Goal: Transaction & Acquisition: Purchase product/service

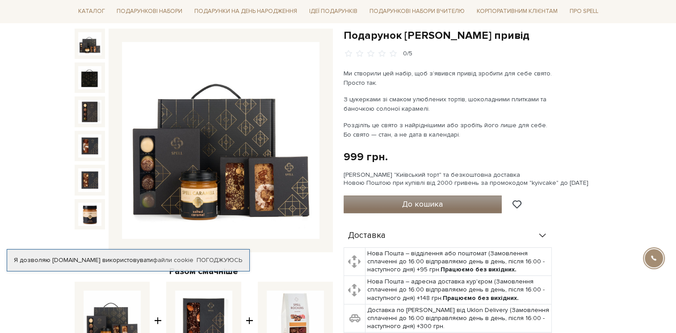
scroll to position [89, 0]
click at [406, 199] on span "До кошика" at bounding box center [422, 204] width 41 height 10
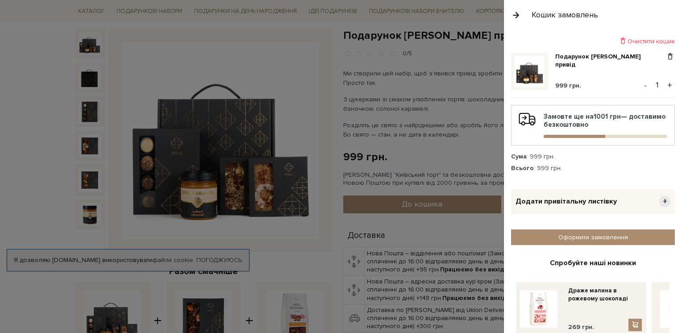
click at [573, 205] on span "Додати привітальну листівку" at bounding box center [566, 201] width 101 height 9
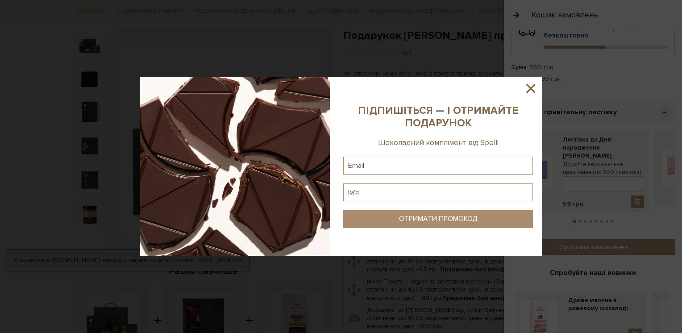
click at [536, 87] on icon at bounding box center [530, 88] width 15 height 15
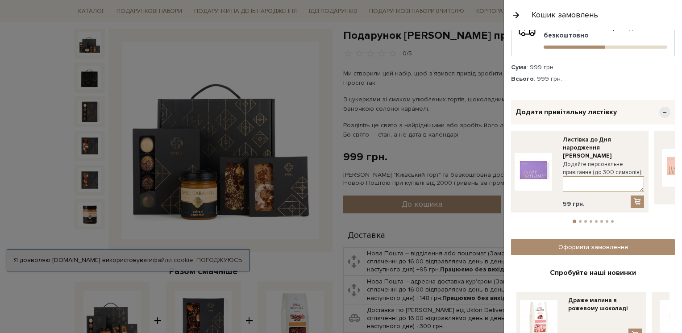
click at [568, 179] on textarea at bounding box center [603, 184] width 81 height 16
paste textarea "Дорогі партнери, Вітаємо вашу компанію з Днем народження! Бажаємо нових досягне…"
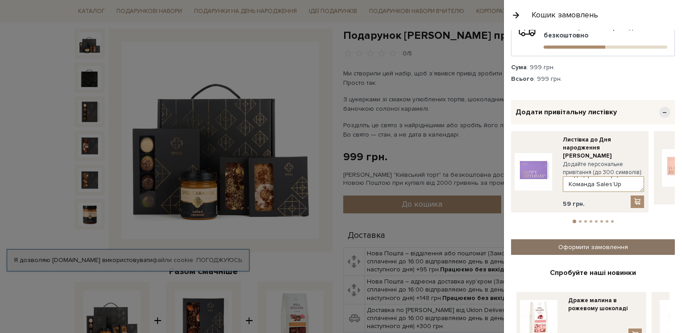
type textarea "Дорогі партнери, Вітаємо вашу компанію з Днем народження! Бажаємо нових досягне…"
click at [613, 239] on link "Оформити замовлення" at bounding box center [593, 247] width 164 height 16
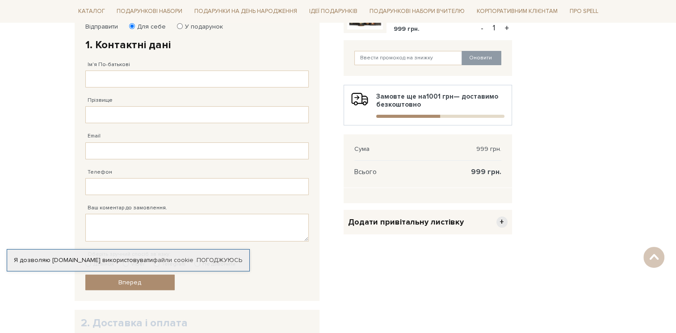
scroll to position [45, 0]
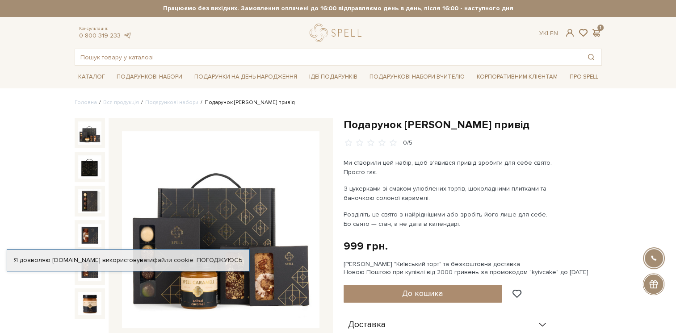
click at [601, 29] on div "Ук | En | 1" at bounding box center [570, 33] width 73 height 8
click at [591, 29] on span at bounding box center [596, 32] width 11 height 9
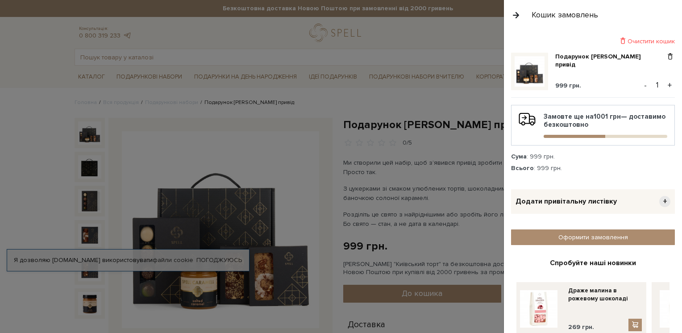
click at [586, 204] on span "Додати привітальну листівку" at bounding box center [566, 201] width 101 height 9
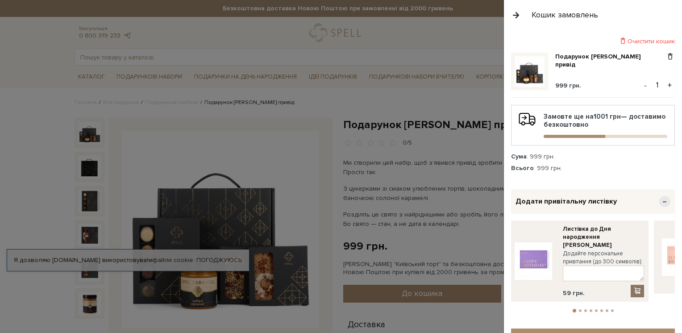
click at [636, 287] on span at bounding box center [637, 291] width 9 height 8
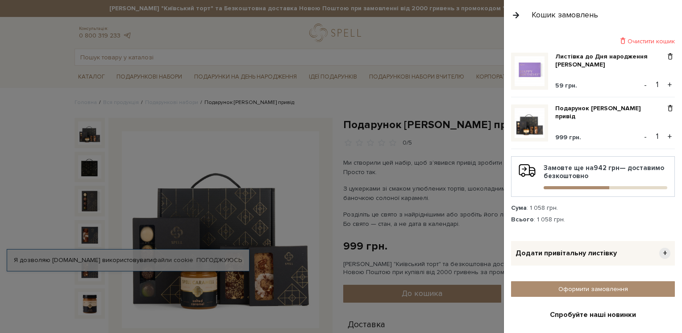
click at [666, 51] on div "Очистити кошик Листівка до Дня народження лавандова 59 грн. - 1 + Подарунок Сол…" at bounding box center [593, 325] width 164 height 576
click at [666, 56] on span at bounding box center [670, 57] width 9 height 8
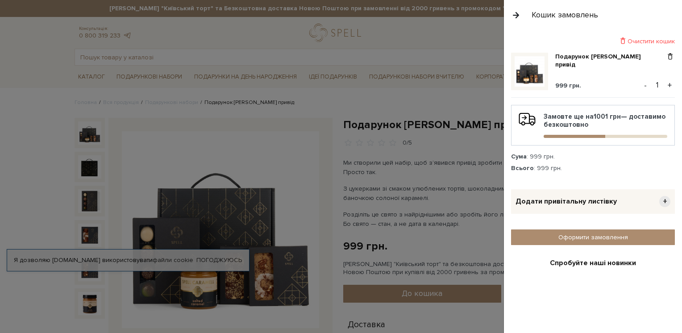
click at [641, 85] on button "-" at bounding box center [645, 85] width 9 height 13
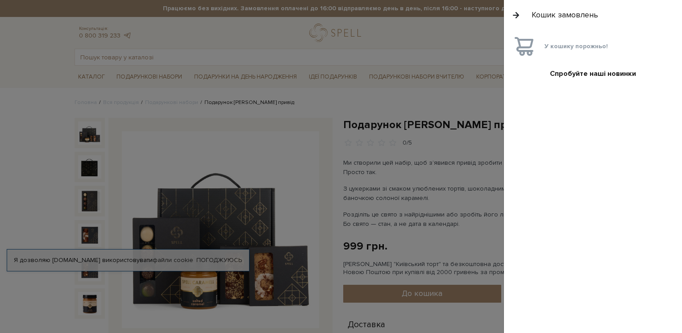
click at [517, 17] on button "button" at bounding box center [516, 15] width 10 height 16
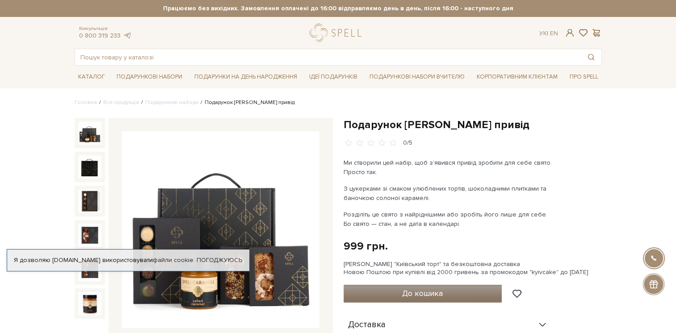
click at [452, 294] on button "До кошика" at bounding box center [422, 294] width 159 height 18
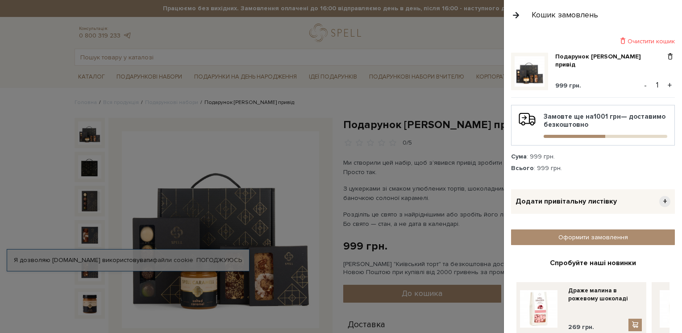
click at [573, 201] on span "Додати привітальну листівку" at bounding box center [566, 201] width 101 height 9
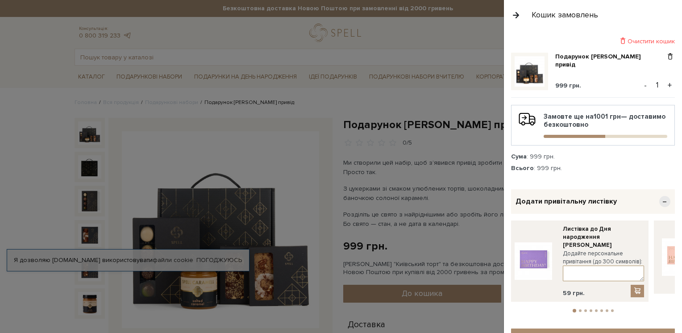
click at [570, 266] on textarea at bounding box center [603, 274] width 81 height 16
paste textarea "Дорогі партнери, Вітаємо вашу компанію з Днем народження! Бажаємо нових досягне…"
type textarea "Дорогі партнери, Вітаємо вашу компанію з Днем народження! Бажаємо нових досягне…"
click at [635, 287] on span at bounding box center [637, 291] width 9 height 8
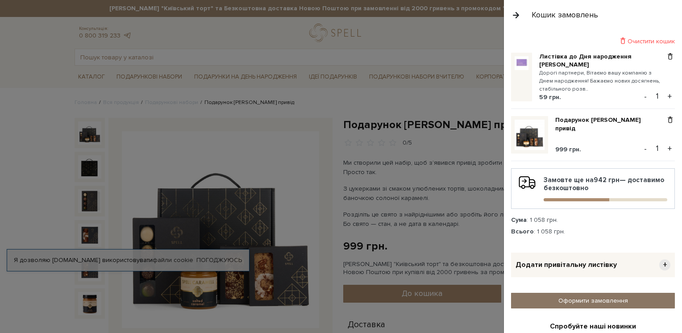
click at [610, 301] on link "Оформити замовлення" at bounding box center [593, 301] width 164 height 16
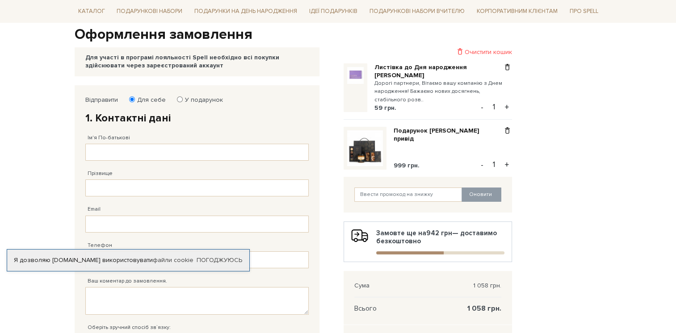
scroll to position [89, 0]
click at [178, 97] on input "У подарунок" at bounding box center [180, 99] width 6 height 6
radio input "true"
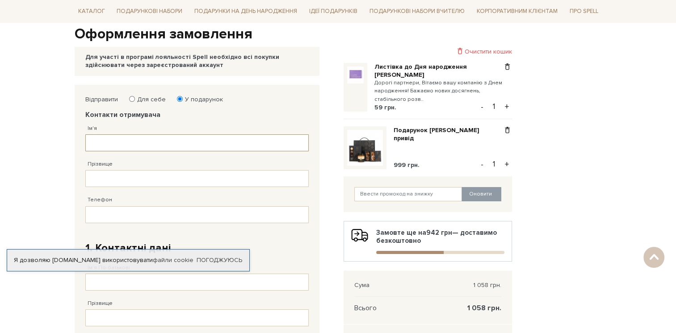
click at [149, 149] on input "Ім'я" at bounding box center [196, 142] width 223 height 17
paste input "Литвак Сергій"
drag, startPoint x: 115, startPoint y: 143, endPoint x: 82, endPoint y: 143, distance: 33.0
click at [82, 143] on div "Відправити Для себе У подарунок Контакти отримувача Ім'я Литвак Сергій Заповніт…" at bounding box center [197, 294] width 232 height 407
type input "Сергій"
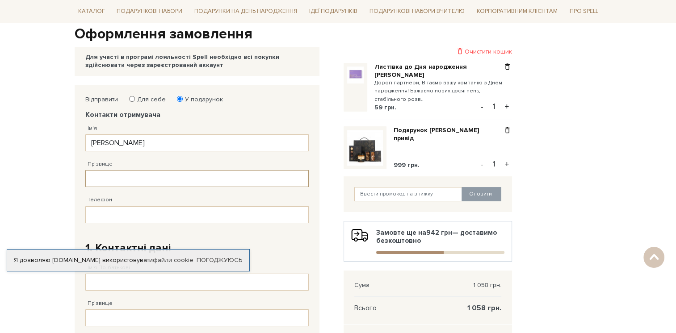
click at [96, 175] on input "Прізвище" at bounding box center [196, 178] width 223 height 17
paste input "Литвак"
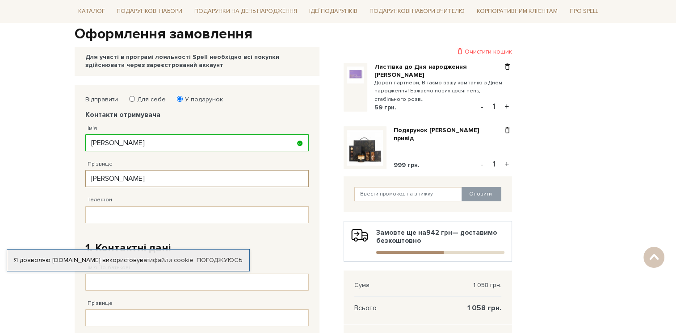
type input "Литвак"
click at [307, 217] on input "Телефон" at bounding box center [196, 214] width 223 height 17
paste input "38 (063) 172 11 71"
type input "38 (063) 172 11 71"
click at [303, 242] on h2 "1. Контактні дані" at bounding box center [196, 248] width 223 height 14
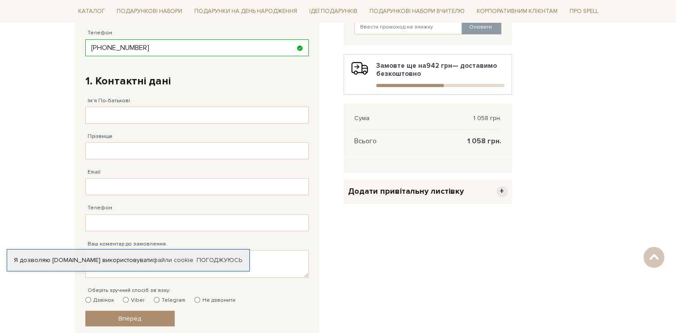
scroll to position [268, 0]
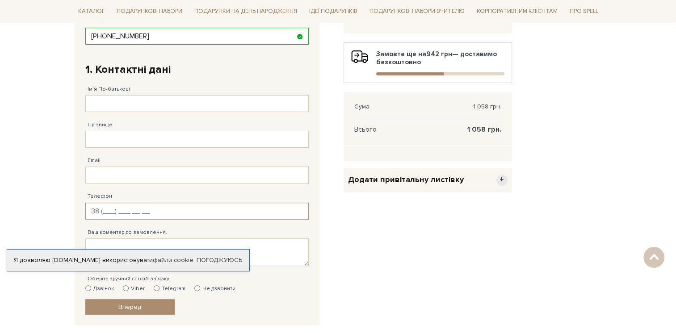
click at [215, 212] on input "Телефон" at bounding box center [196, 211] width 223 height 17
click at [90, 109] on input "Ім'я По-батькові" at bounding box center [196, 103] width 223 height 17
type input "Тетяна"
type input "t.vakhovska@salesup-it.com"
type input "38 (096) 663 99 67"
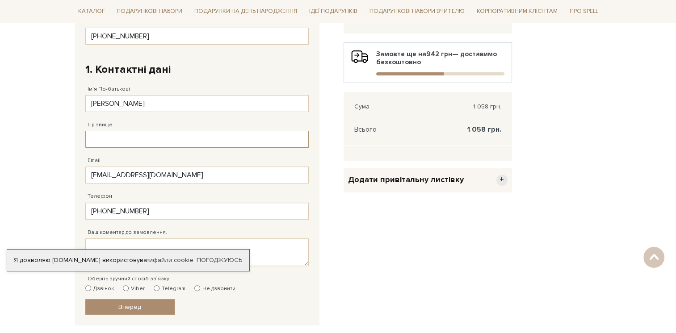
click at [117, 135] on input "Прізвище" at bounding box center [196, 139] width 223 height 17
click at [145, 138] on input "Ва" at bounding box center [196, 139] width 223 height 17
click at [147, 139] on input "Ва" at bounding box center [196, 139] width 223 height 17
type input "Ваховська"
click at [134, 238] on textarea "Ваш коментар до замовлення." at bounding box center [196, 252] width 223 height 28
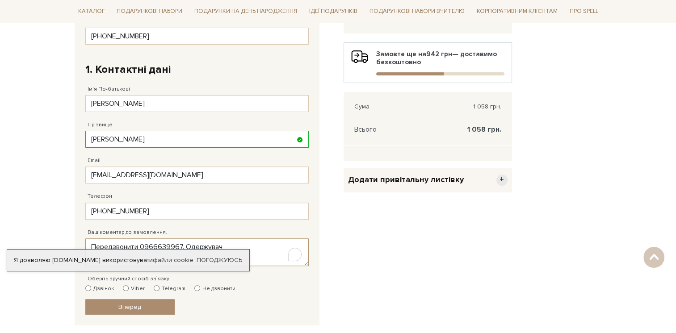
paste textarea "Литвак Сергій +38 063 172 11 71"
click at [272, 246] on textarea "Передзвонити 0966639967. Одержувач Литвак Сергій +38 063 172 11 71" at bounding box center [196, 252] width 223 height 28
paste textarea "Камʼянець-Подільський, Данила Галицького, 3-Е"
type textarea "Передзвонити 0966639967. Одержувач Литвак Сергій Камʼянець-Подільський, Данила …"
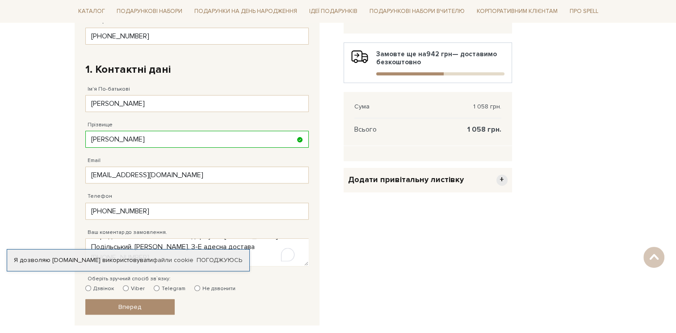
click at [366, 292] on div "Очистити кошик Листівка до Дня народження лавандова Дорогі партнери, Вітаємо ва…" at bounding box center [427, 144] width 179 height 476
click at [154, 287] on input "Telegram" at bounding box center [157, 288] width 6 height 6
radio input "true"
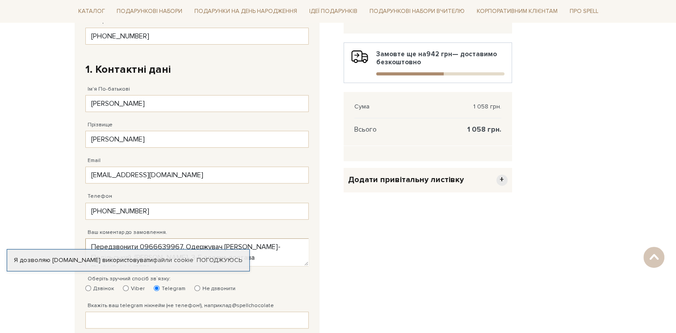
click at [272, 255] on textarea "Передзвонити 0966639967. Одержувач Литвак Сергій Камʼянець-Подільський, Данила …" at bounding box center [196, 252] width 223 height 28
click at [278, 258] on textarea "Передзвонити 0966639967. Одержувач Литвак Сергій Камʼянець-Подільський, Данила …" at bounding box center [196, 252] width 223 height 28
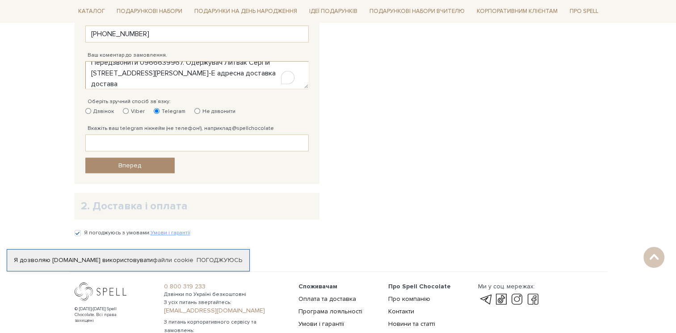
scroll to position [447, 0]
type textarea "Передзвонити 0966639967. Одержувач Литвак Сергій Камʼянець-Подільський, Данила …"
click at [121, 133] on input "Вкажіть ваш telegram нікнейм (не телефон!), наприклад @spellchocolate" at bounding box center [196, 141] width 223 height 17
paste input "@TVakhovska"
type input "@TVakhovska"
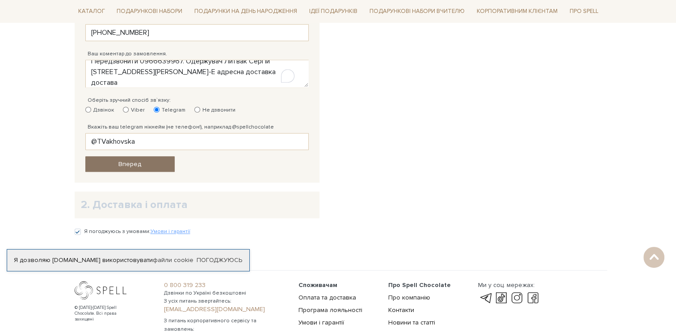
click at [134, 164] on span "Вперед" at bounding box center [129, 164] width 23 height 8
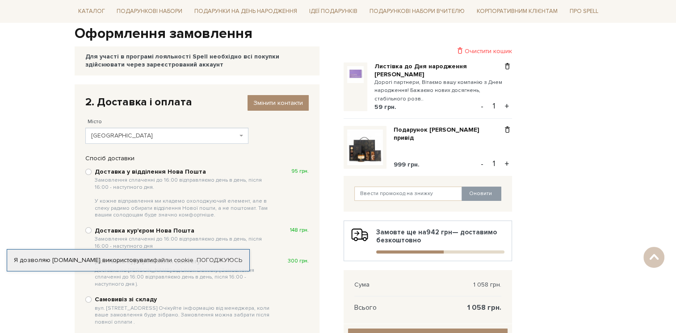
scroll to position [84, 0]
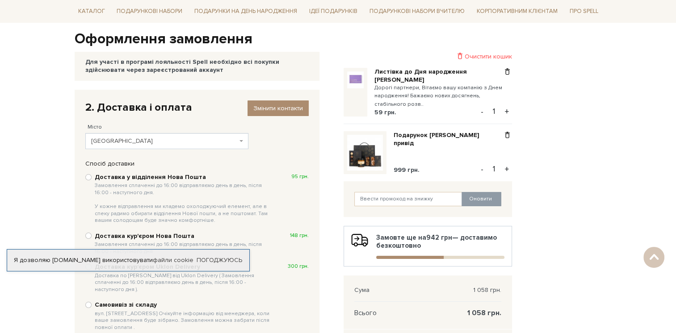
click at [125, 141] on span "Київ" at bounding box center [164, 141] width 146 height 9
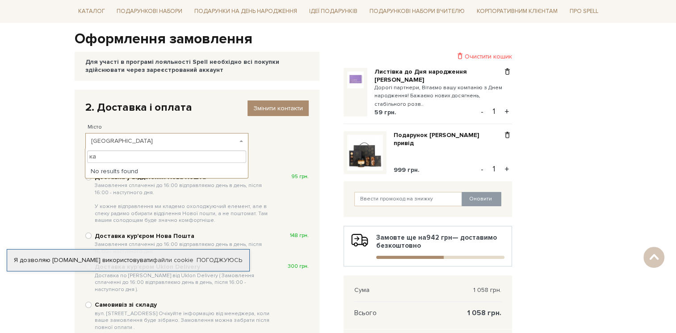
type input "к"
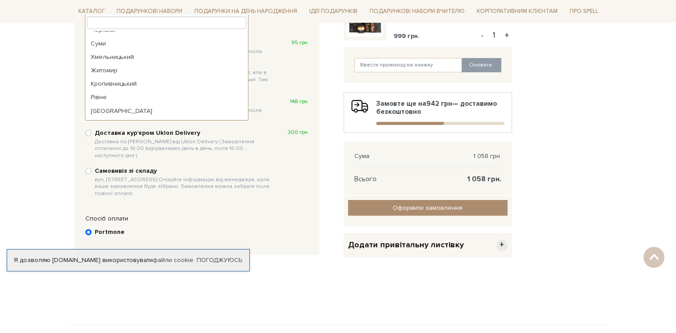
scroll to position [180, 0]
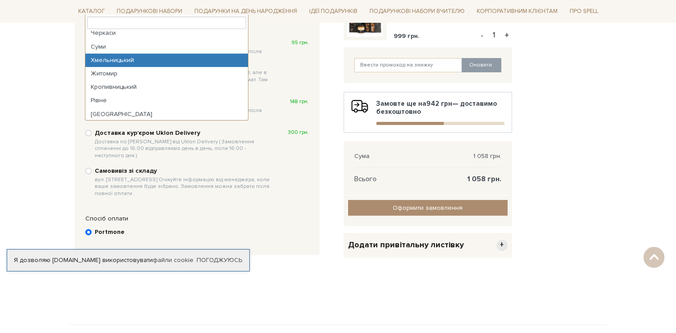
select select "Хмельницький"
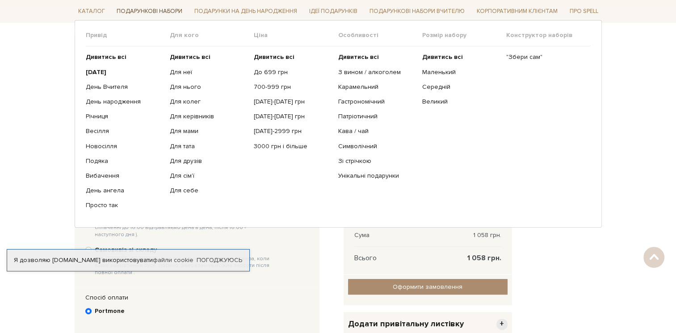
scroll to position [0, 0]
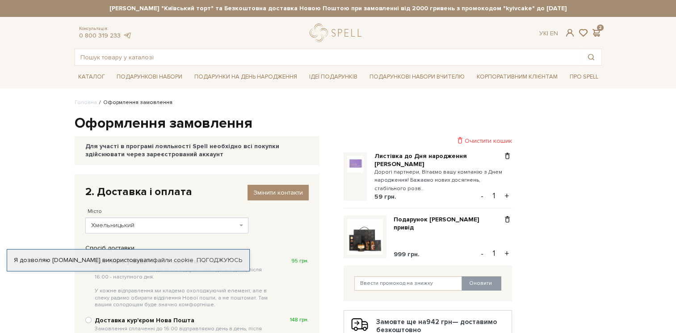
click at [42, 139] on body "Подарункові набори SALE Корпоративним клієнтам Доставка і оплата Консультація: …" at bounding box center [338, 330] width 676 height 660
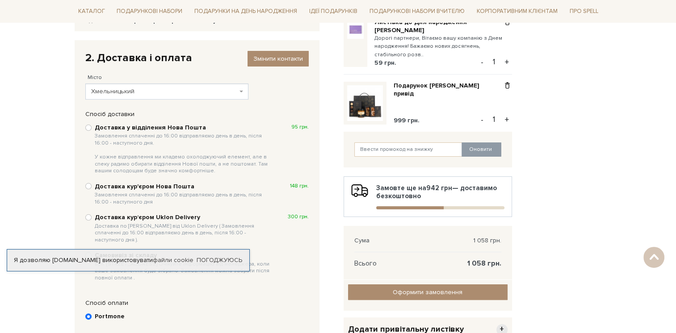
scroll to position [179, 0]
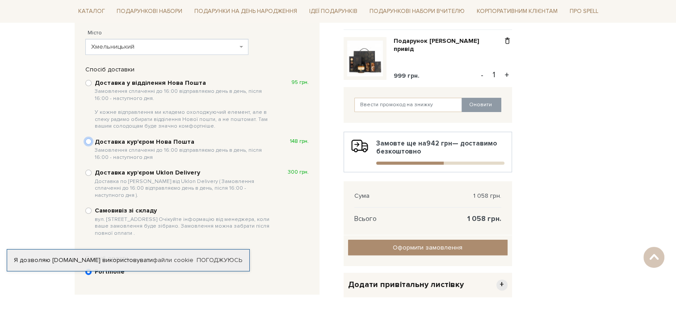
click at [88, 143] on input "Доставка кур'єром Нова Пошта Замовлення сплаченні до 16:00 відправляємо день в …" at bounding box center [88, 141] width 6 height 6
radio input "true"
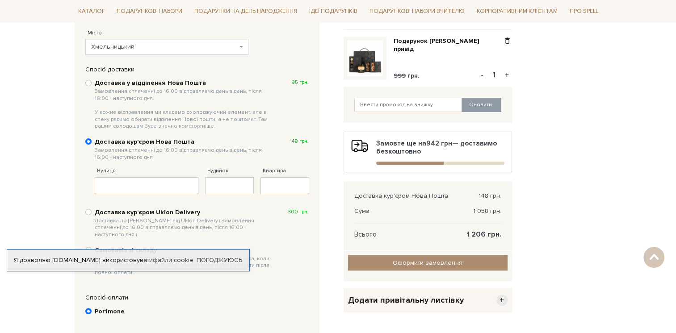
click at [167, 43] on span "Хмельницький" at bounding box center [164, 46] width 146 height 9
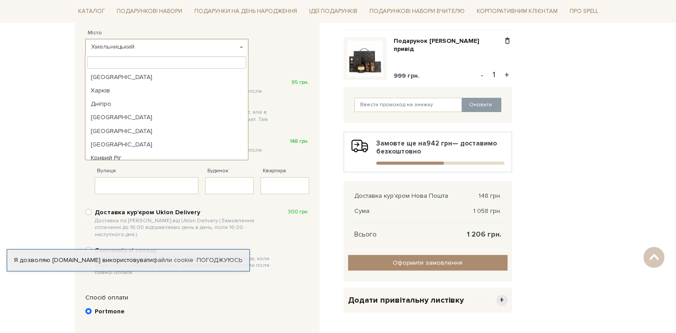
scroll to position [175, 0]
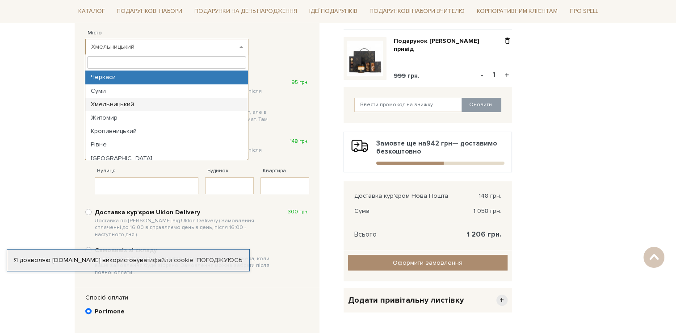
click at [136, 63] on input "search" at bounding box center [166, 62] width 159 height 13
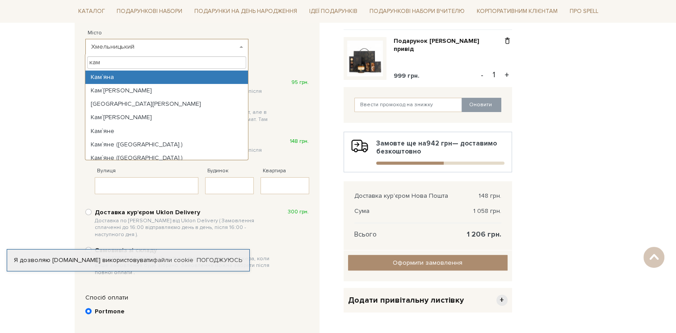
scroll to position [45, 0]
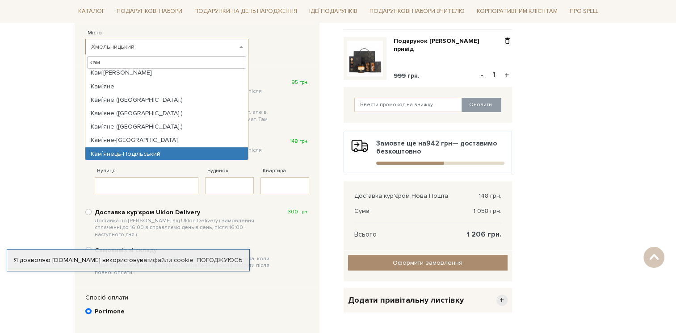
type input "кам"
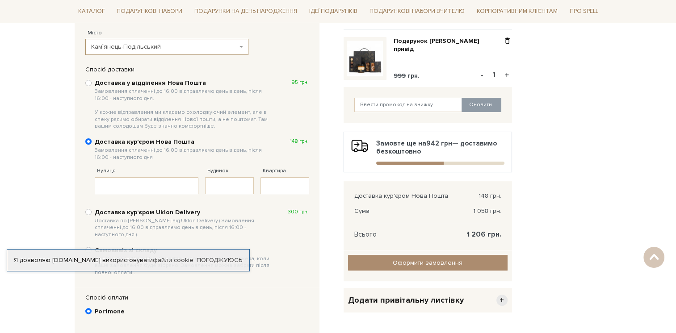
select select "Кам`янець-Подільський"
click at [140, 188] on input "Вулиця" at bounding box center [147, 185] width 104 height 17
paste input "Данила Галицького, 3-Е"
drag, startPoint x: 178, startPoint y: 186, endPoint x: 168, endPoint y: 188, distance: 9.9
click at [168, 188] on input "Данила Галицького, 3-Е" at bounding box center [147, 185] width 104 height 17
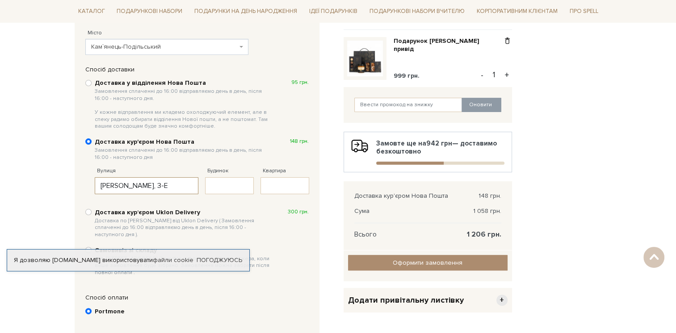
type input "Данила Галицького, 3-Е"
click at [240, 188] on input "Будинок" at bounding box center [229, 185] width 49 height 17
paste input "3-Е"
type input "3-Е"
drag, startPoint x: 177, startPoint y: 188, endPoint x: 163, endPoint y: 189, distance: 14.8
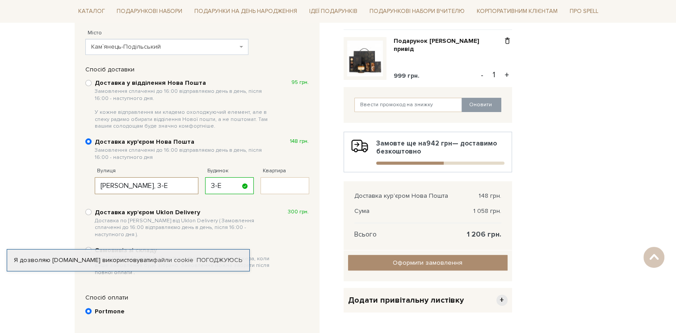
click at [163, 189] on input "Данила Галицького, 3-Е" at bounding box center [147, 185] width 104 height 17
type input "Данила Галицького"
click at [212, 199] on div "Доставка у відділення Нова Пошта Замовлення сплаченні до 16:00 відправляємо ден…" at bounding box center [197, 178] width 232 height 208
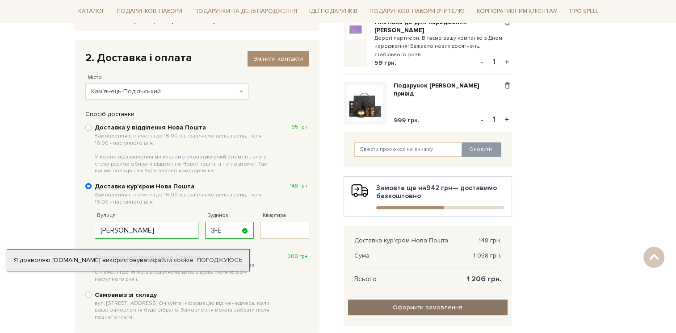
click at [411, 310] on span "Оформити замовлення" at bounding box center [428, 308] width 70 height 8
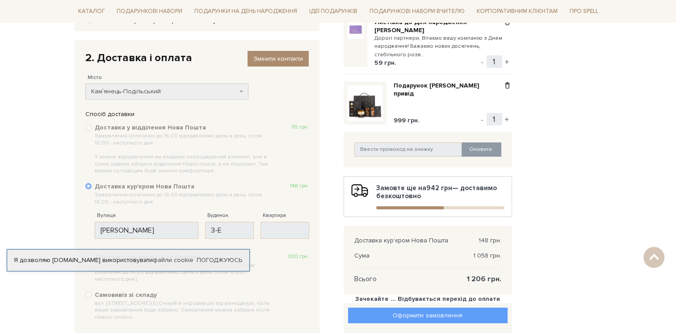
scroll to position [197, 0]
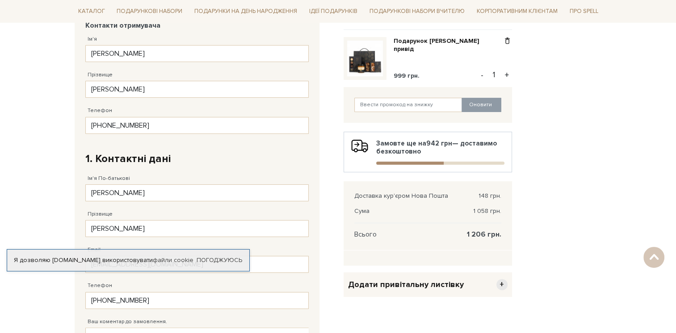
scroll to position [313, 0]
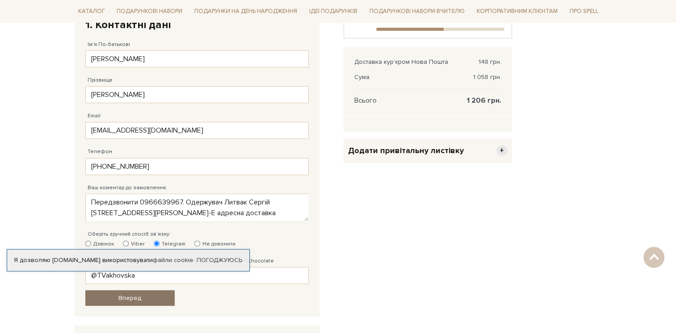
click at [163, 297] on link "Вперед" at bounding box center [129, 298] width 89 height 16
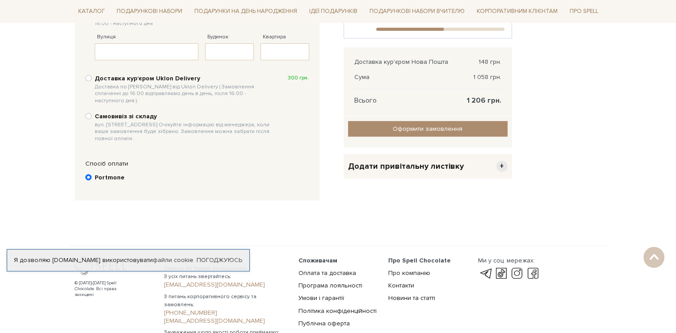
scroll to position [174, 0]
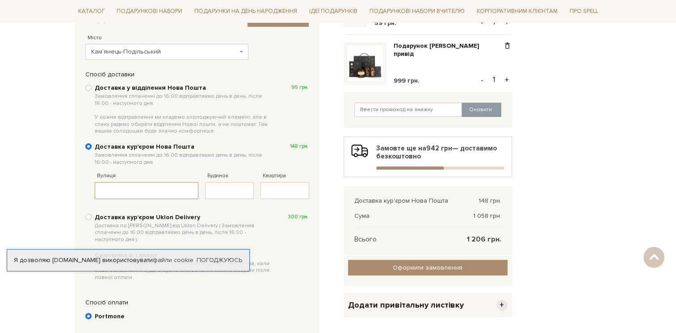
click at [168, 196] on input "Вулиця" at bounding box center [147, 190] width 104 height 17
paste input "Данила Галицького, 3-Е"
drag, startPoint x: 182, startPoint y: 194, endPoint x: 167, endPoint y: 192, distance: 14.8
click at [167, 192] on input "Данила Галицького, 3-Е" at bounding box center [147, 190] width 104 height 17
type input "Данила Галицького,"
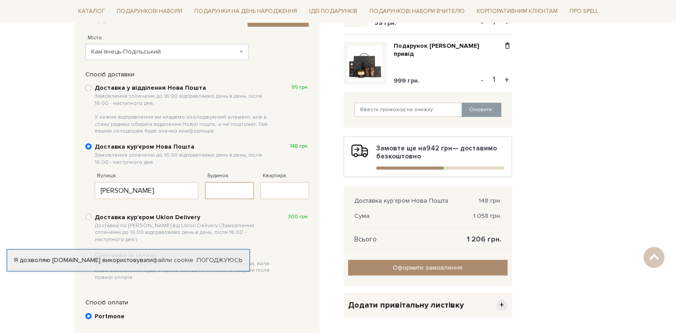
click at [213, 192] on input "Будинок" at bounding box center [229, 190] width 49 height 17
paste input "3-Е"
type input "3-Е"
drag, startPoint x: 182, startPoint y: 190, endPoint x: 165, endPoint y: 191, distance: 17.0
click at [165, 191] on input "Данила Галицького," at bounding box center [147, 190] width 104 height 17
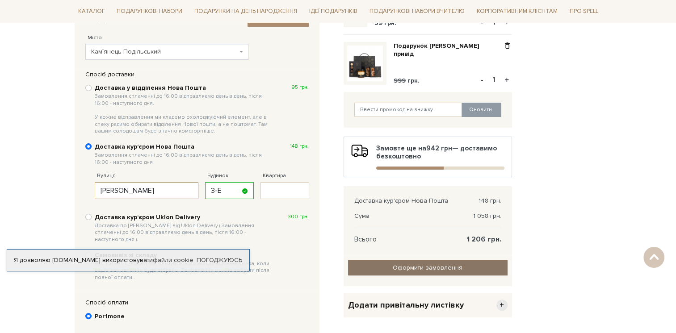
type input "Данила Галицького"
click at [374, 264] on link "Оформити замовлення" at bounding box center [427, 268] width 159 height 16
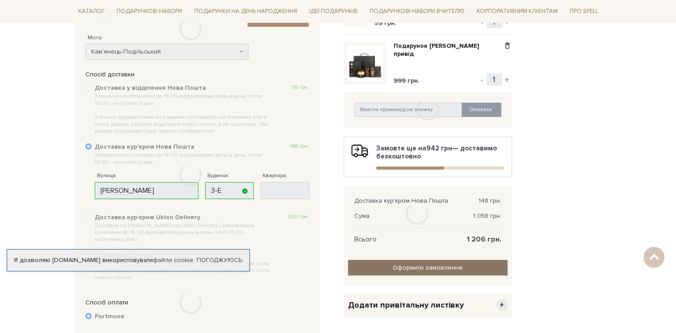
scroll to position [197, 0]
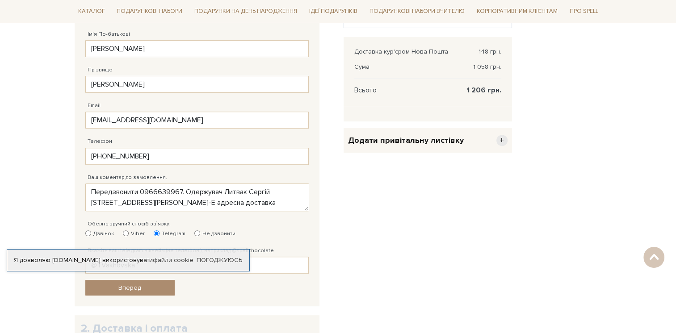
scroll to position [376, 0]
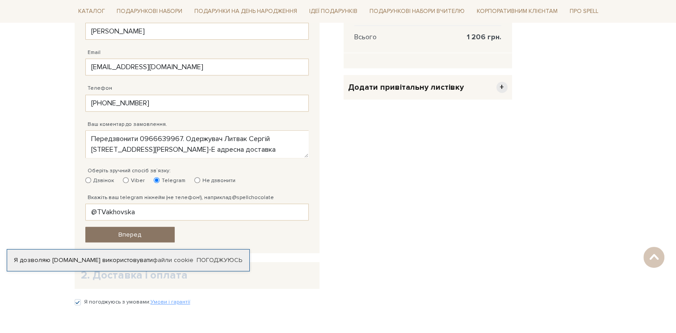
click at [113, 232] on link "Вперед" at bounding box center [129, 235] width 89 height 16
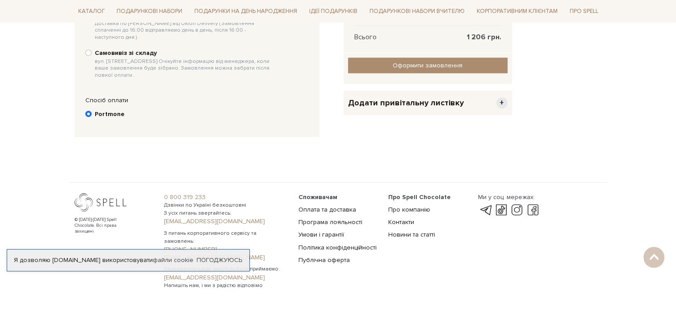
scroll to position [174, 0]
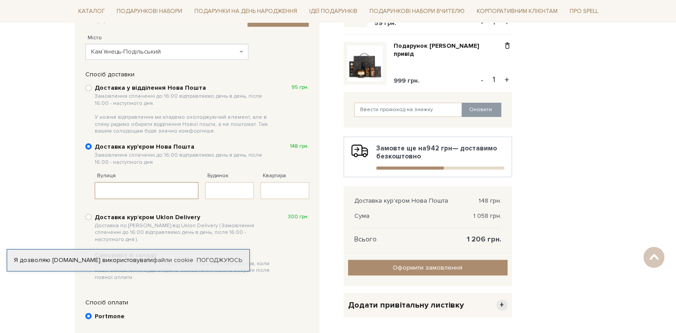
click at [146, 194] on input "Вулиця" at bounding box center [147, 190] width 104 height 17
paste input "[PERSON_NAME], 3-Е"
drag, startPoint x: 182, startPoint y: 193, endPoint x: 167, endPoint y: 192, distance: 14.8
click at [167, 192] on input "[PERSON_NAME], 3-Е" at bounding box center [147, 190] width 104 height 17
type input "[PERSON_NAME],"
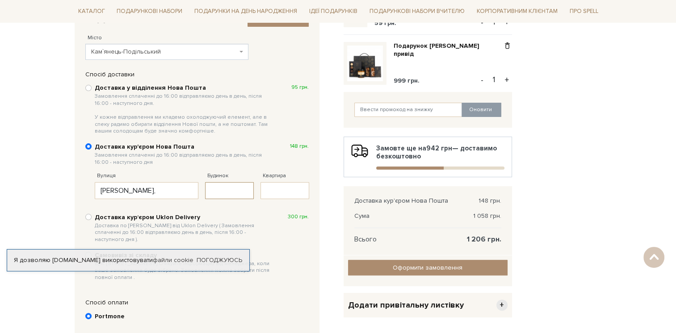
click at [229, 192] on input "Будинок" at bounding box center [229, 190] width 49 height 17
paste input "3-Е"
type input "3-Е"
click at [179, 192] on input "[PERSON_NAME]," at bounding box center [147, 190] width 104 height 17
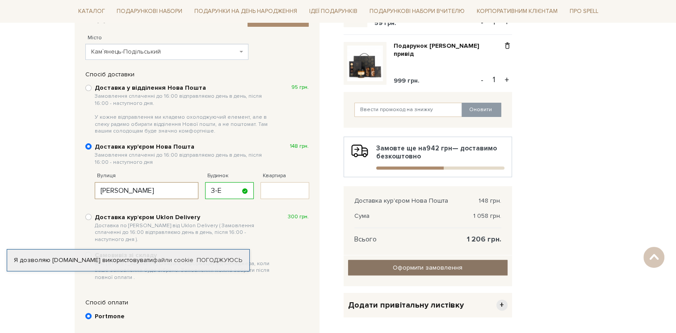
type input "[PERSON_NAME]"
click at [373, 271] on link "Оформити замовлення" at bounding box center [427, 268] width 159 height 16
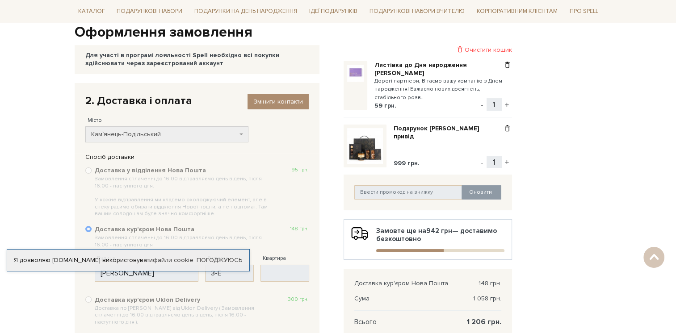
scroll to position [63, 0]
